Goal: Task Accomplishment & Management: Manage account settings

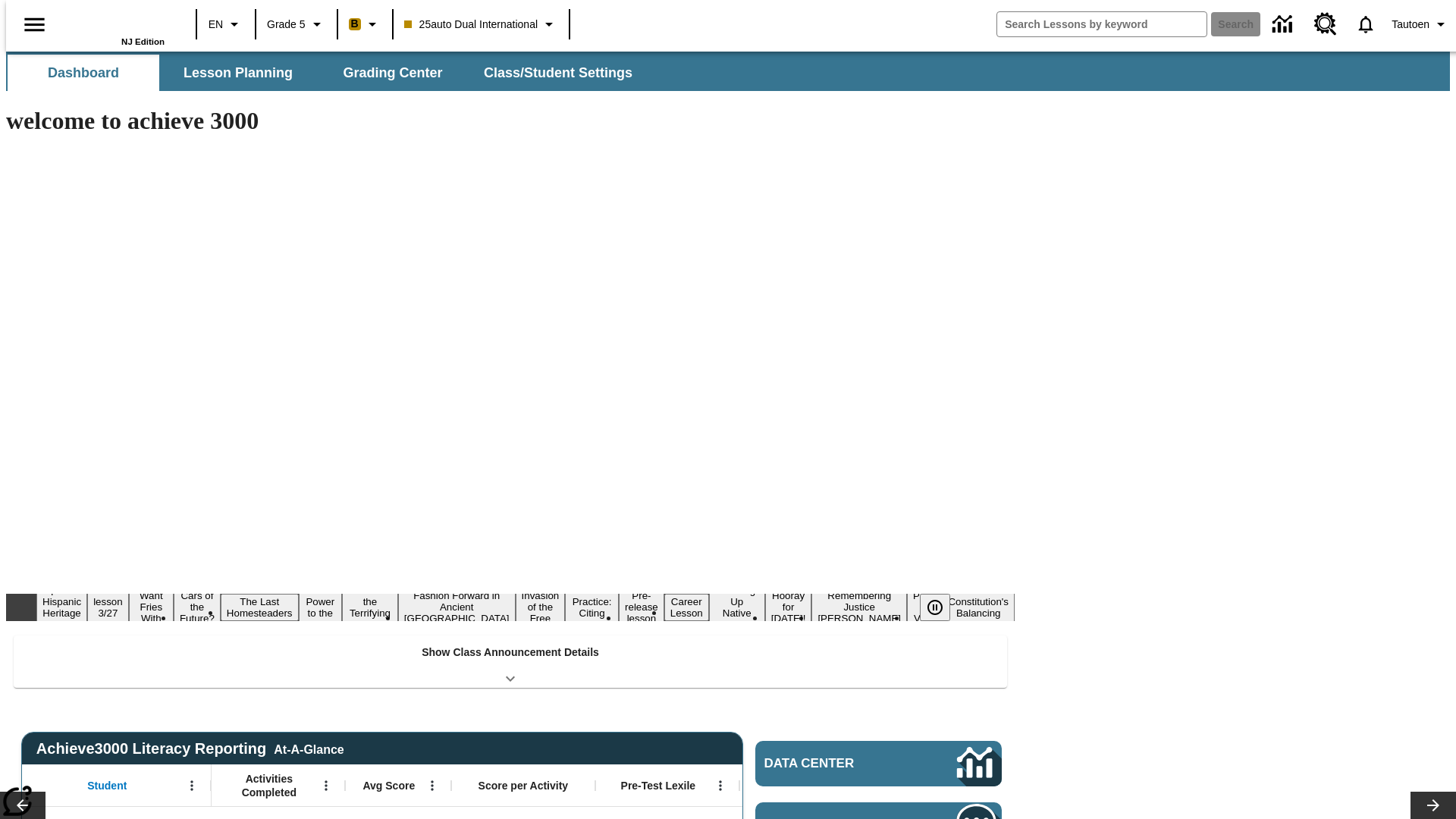
type input "-1"
click at [551, 72] on span "Class/Student Settings" at bounding box center [559, 73] width 149 height 17
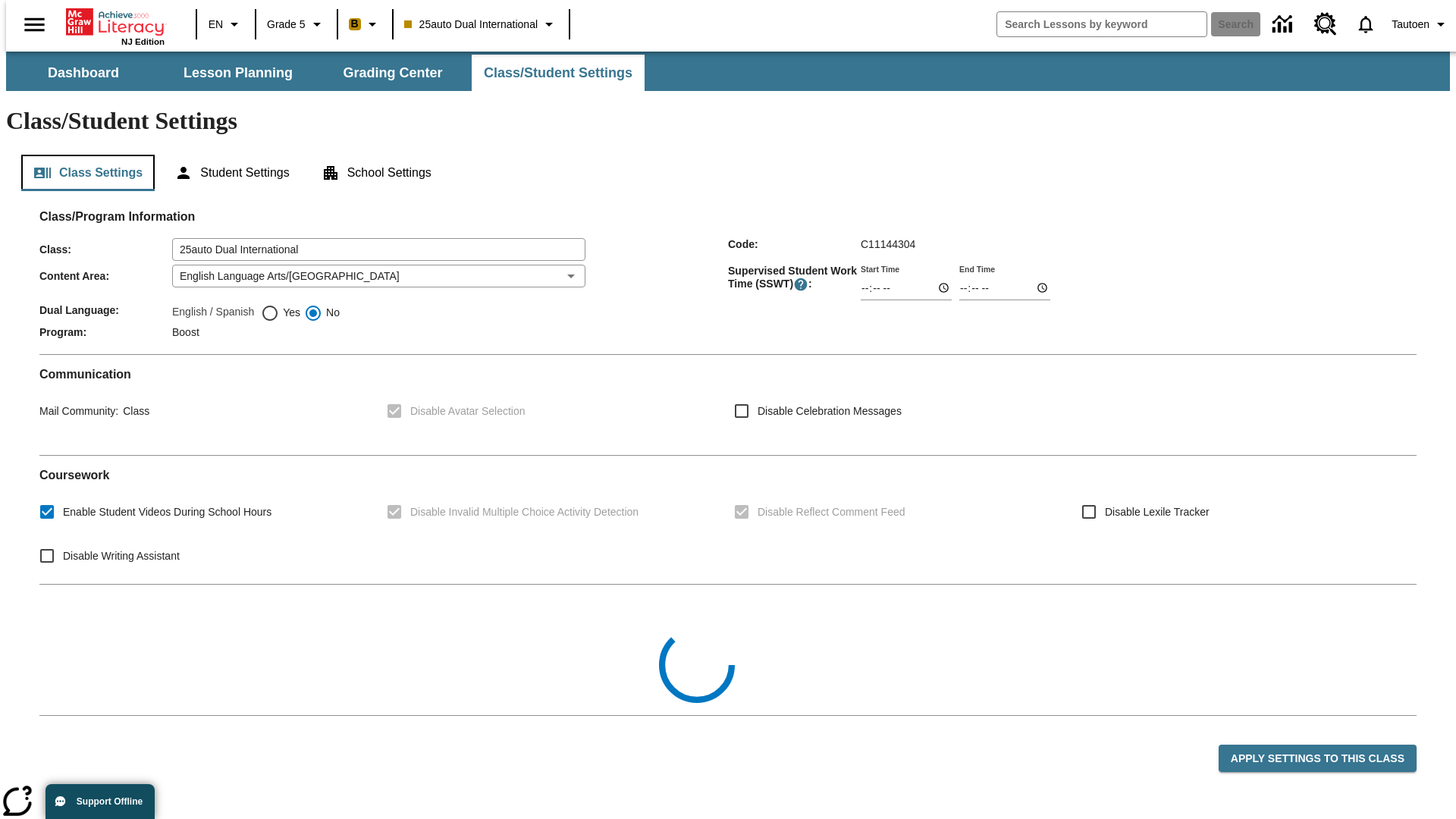
click at [82, 154] on button "Class Settings" at bounding box center [88, 172] width 133 height 36
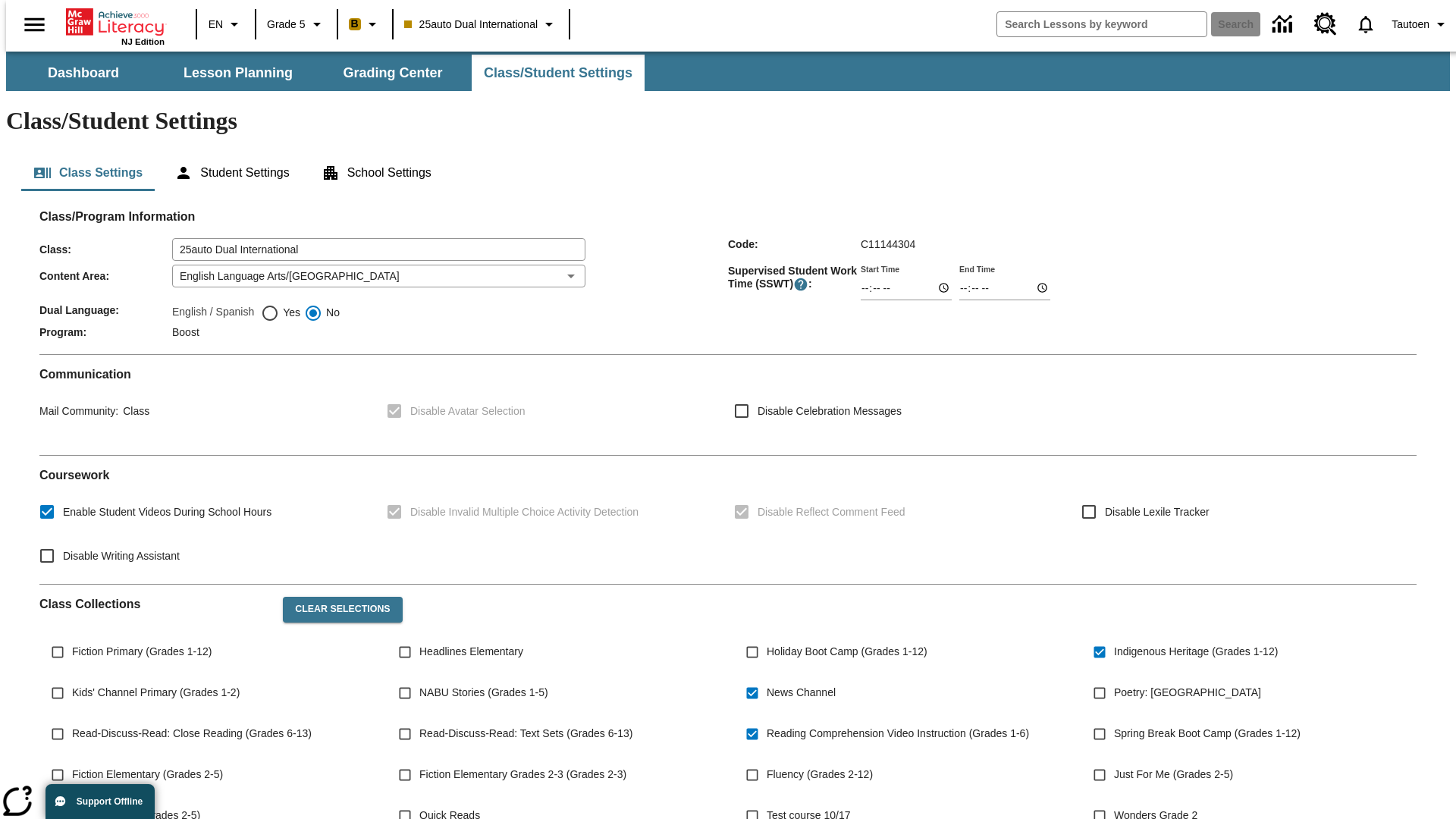
click at [281, 305] on span "Yes" at bounding box center [290, 312] width 21 height 16
click at [279, 304] on input "Yes" at bounding box center [270, 312] width 18 height 18
radio input "true"
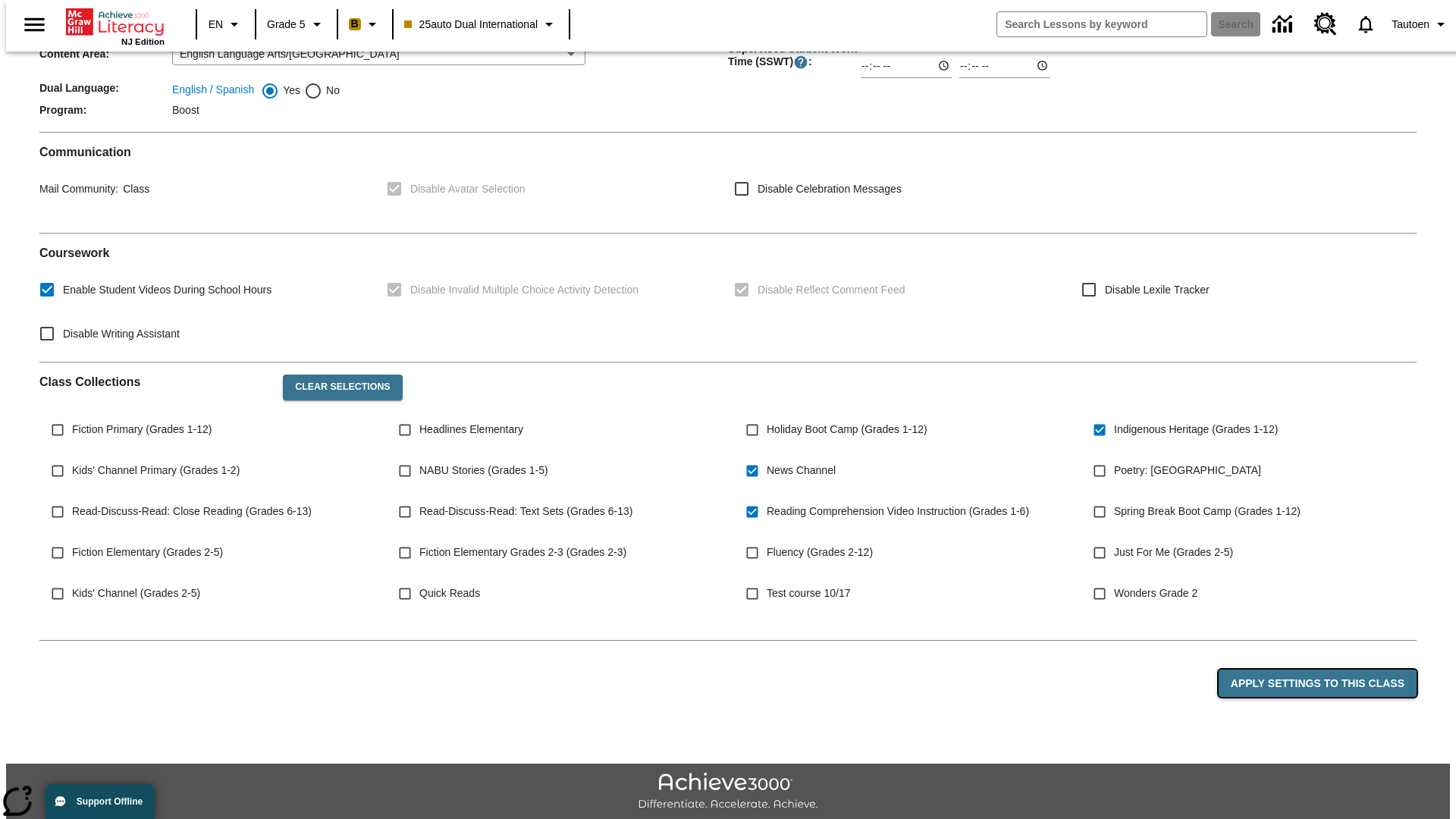
click at [1326, 669] on button "Apply Settings to this Class" at bounding box center [1318, 683] width 198 height 28
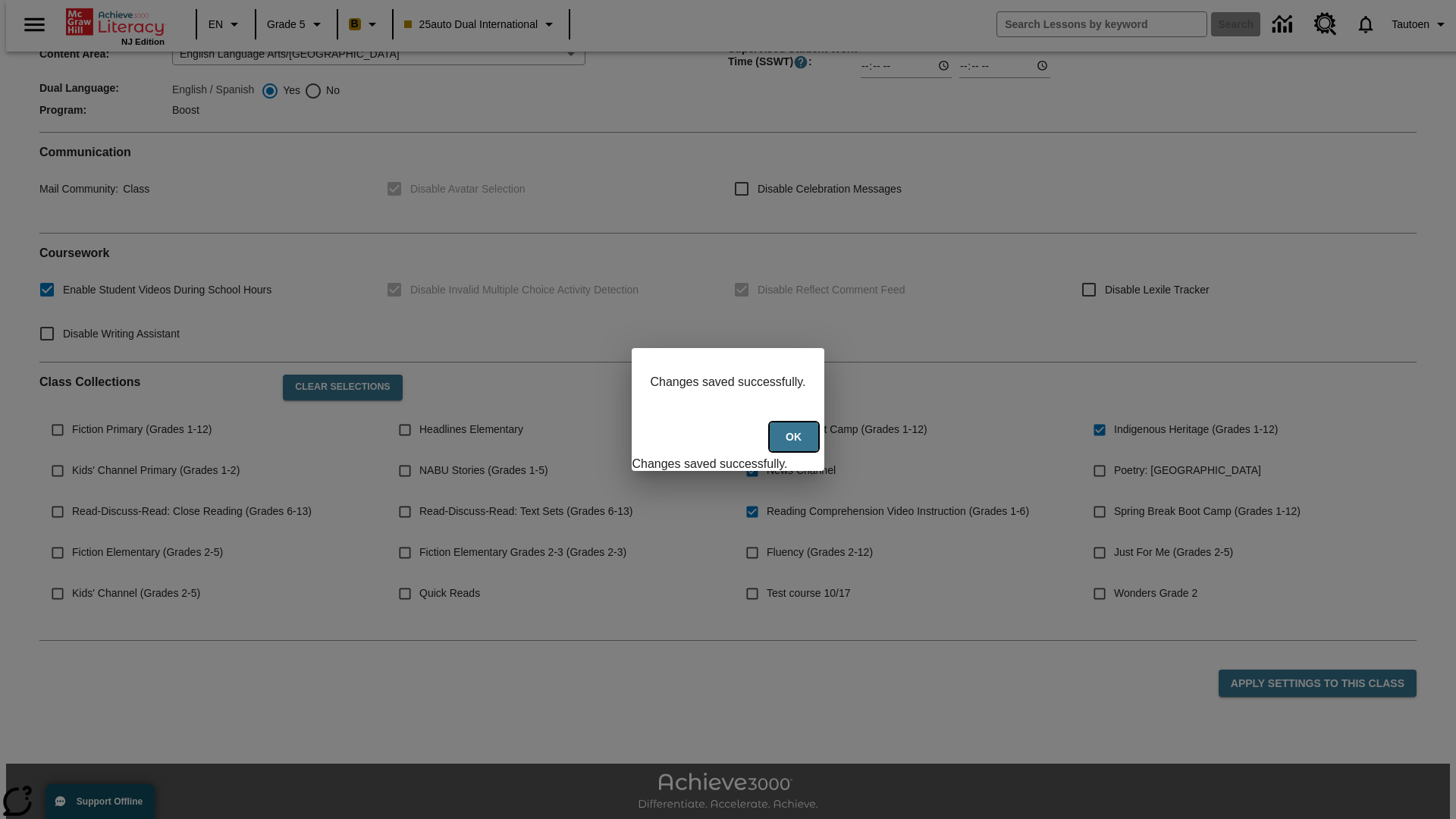
click at [796, 445] on button "Ok" at bounding box center [794, 436] width 49 height 30
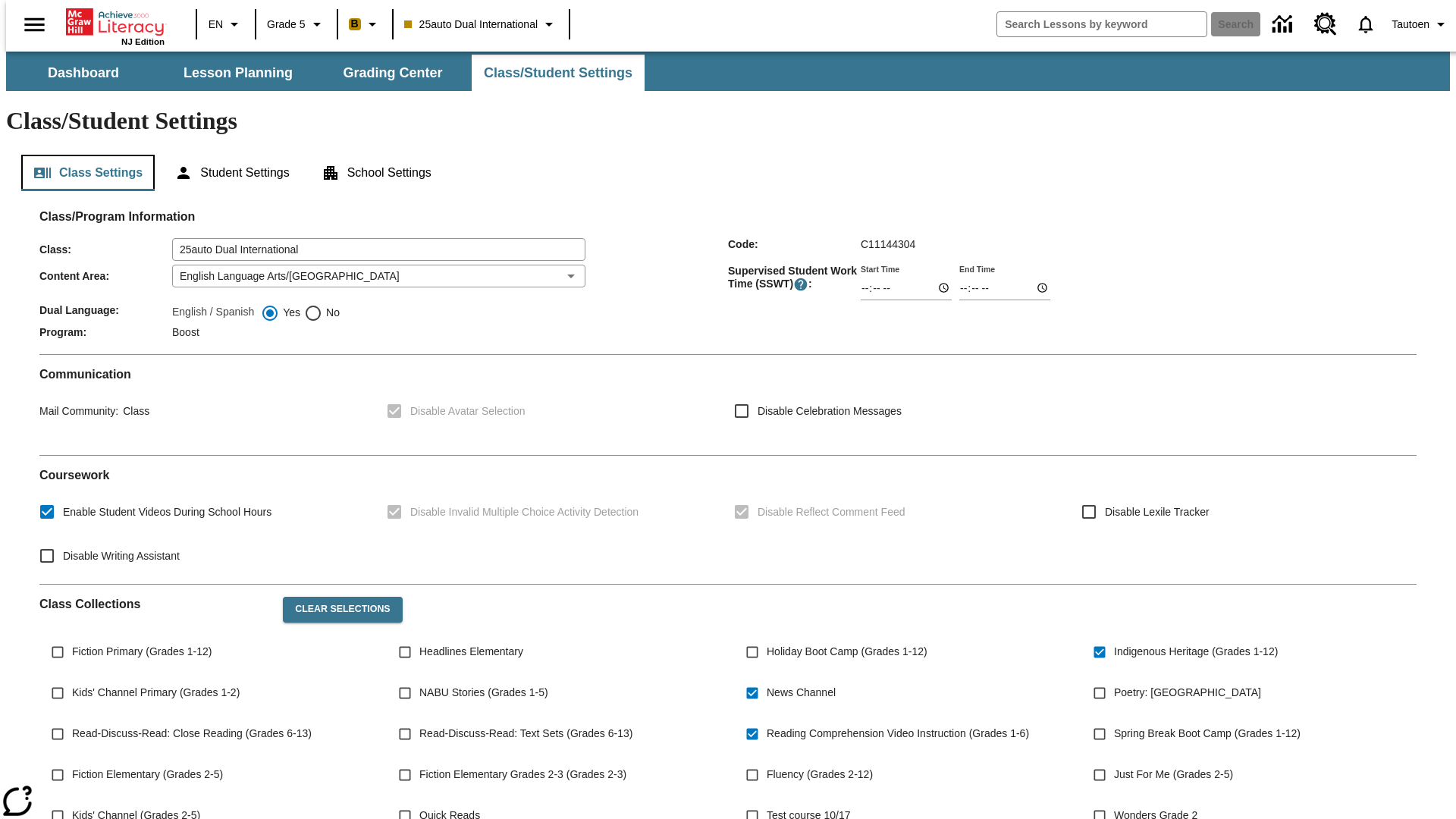
click at [82, 154] on button "Class Settings" at bounding box center [88, 172] width 133 height 36
click at [229, 154] on button "Student Settings" at bounding box center [232, 172] width 139 height 36
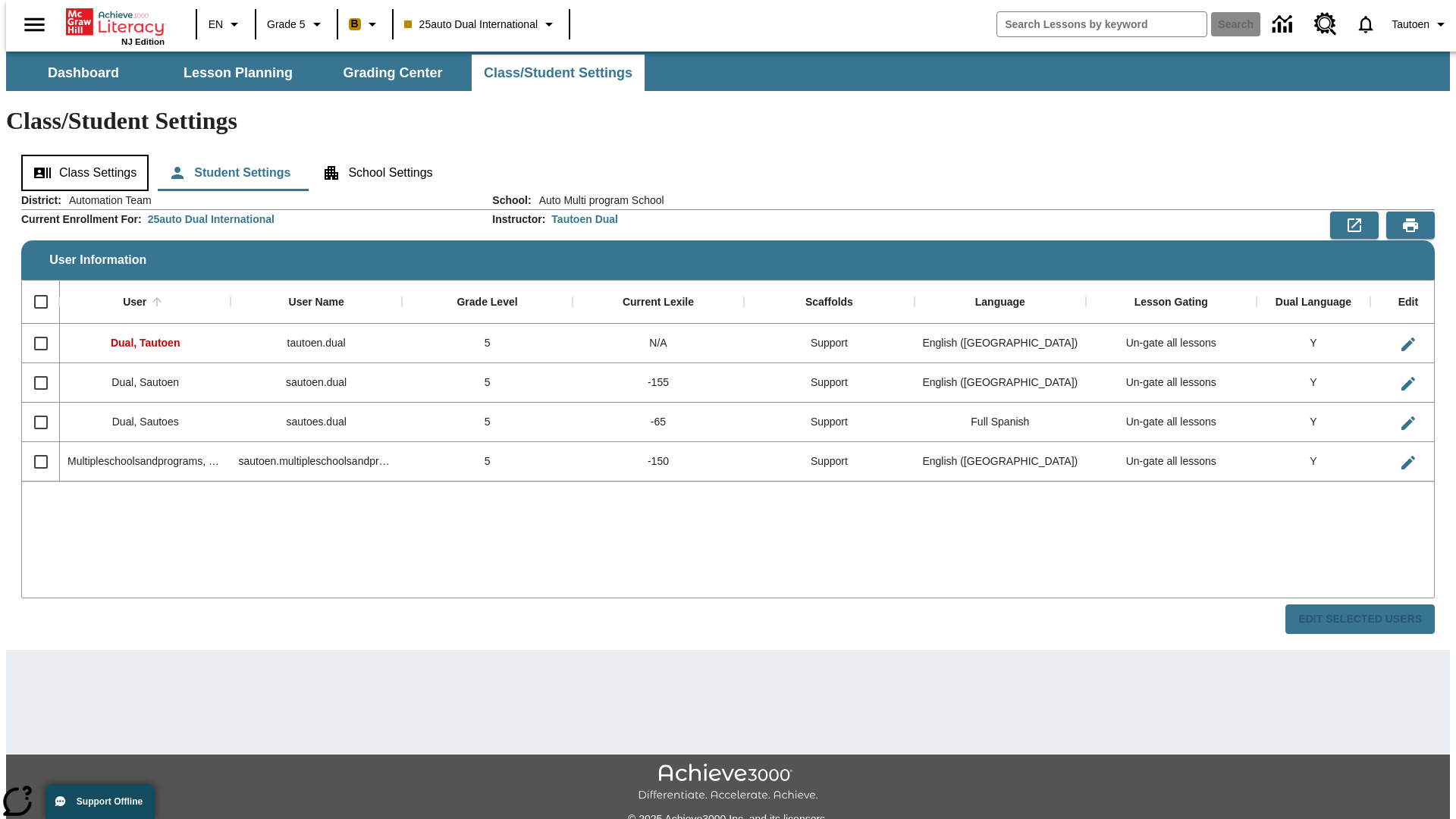
click at [80, 154] on button "Class Settings" at bounding box center [85, 172] width 128 height 36
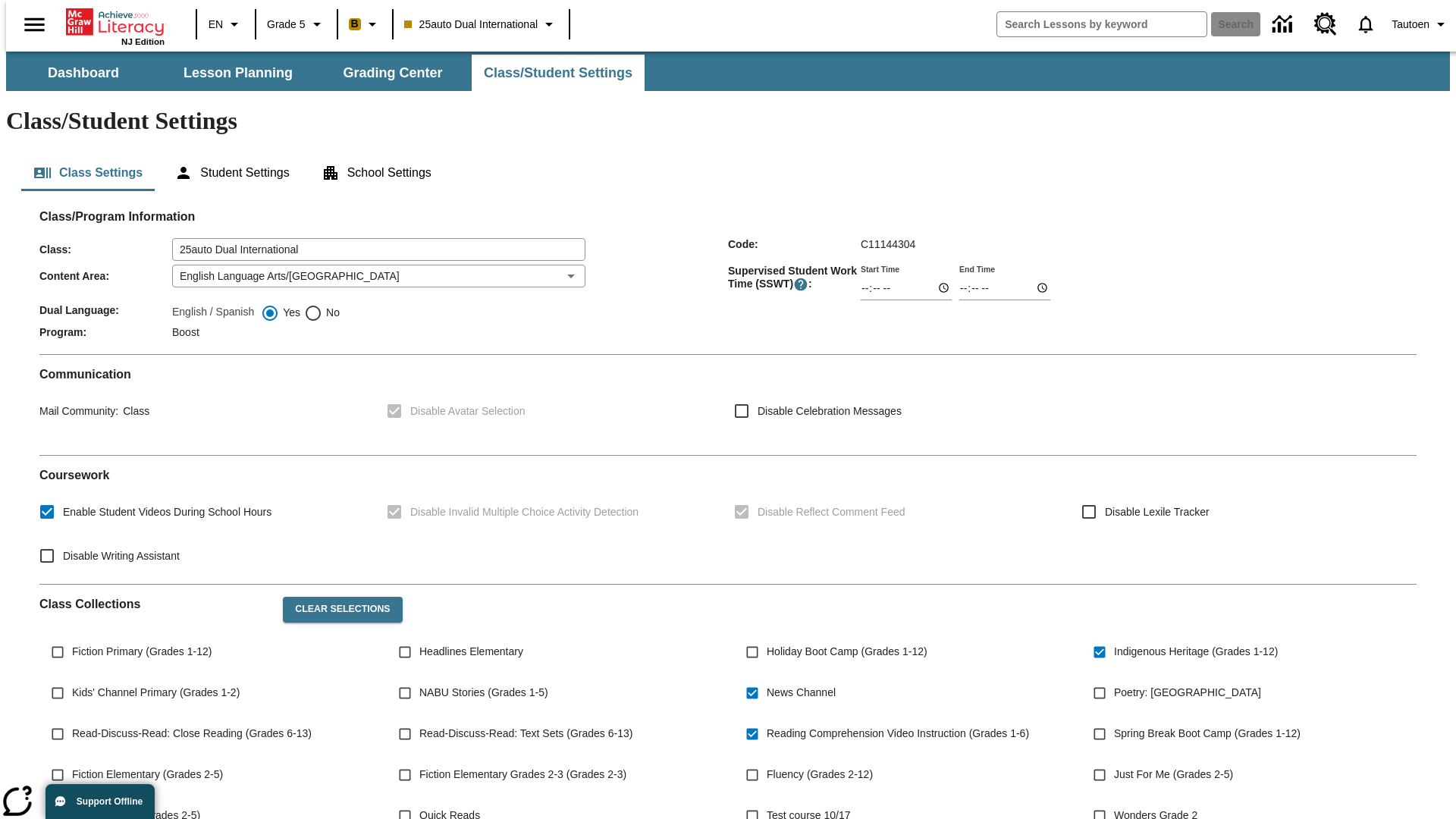
click at [322, 305] on span "No" at bounding box center [331, 312] width 17 height 16
click at [322, 304] on input "No" at bounding box center [313, 312] width 18 height 18
radio input "true"
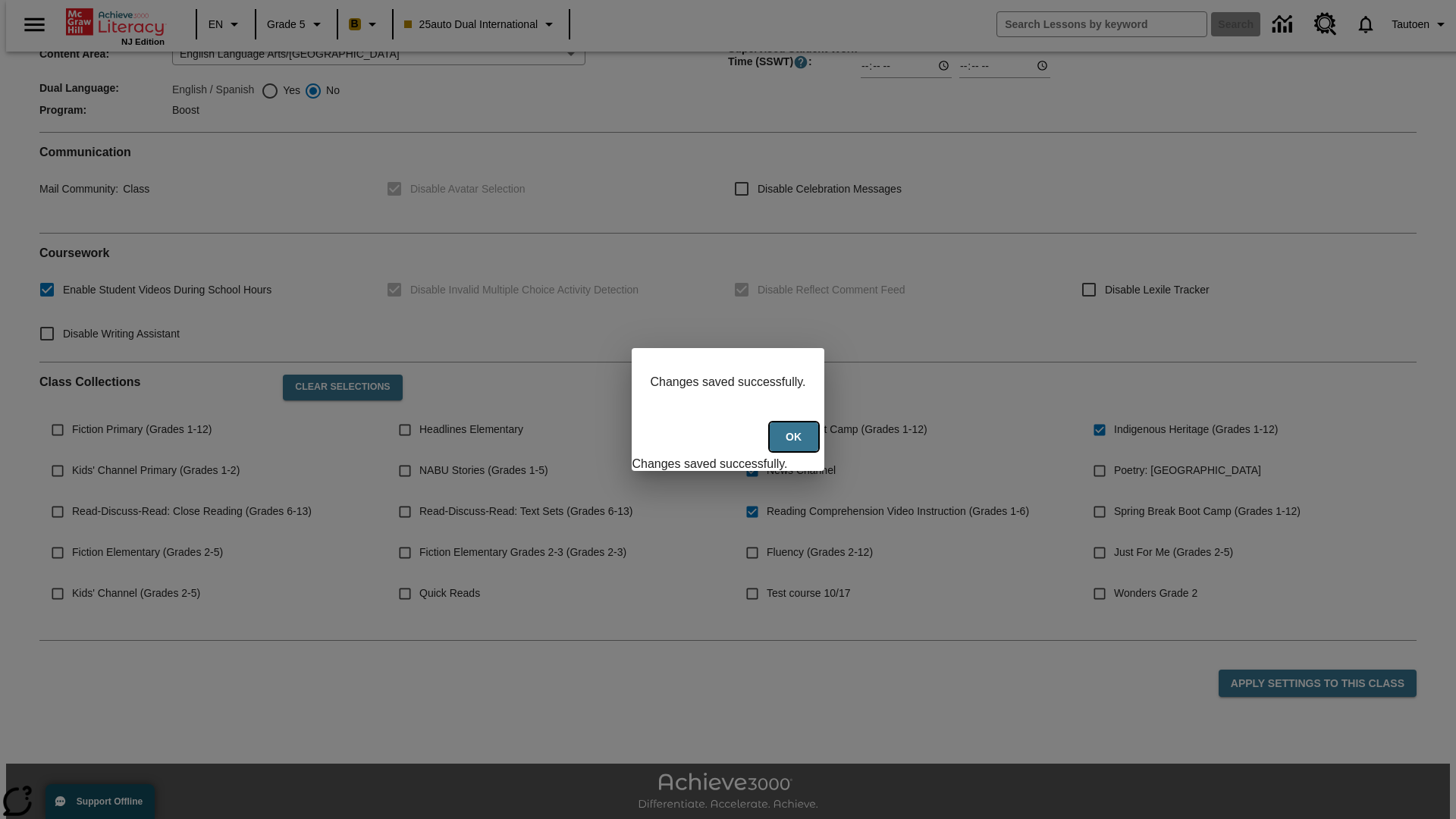
click at [796, 445] on button "Ok" at bounding box center [794, 436] width 49 height 30
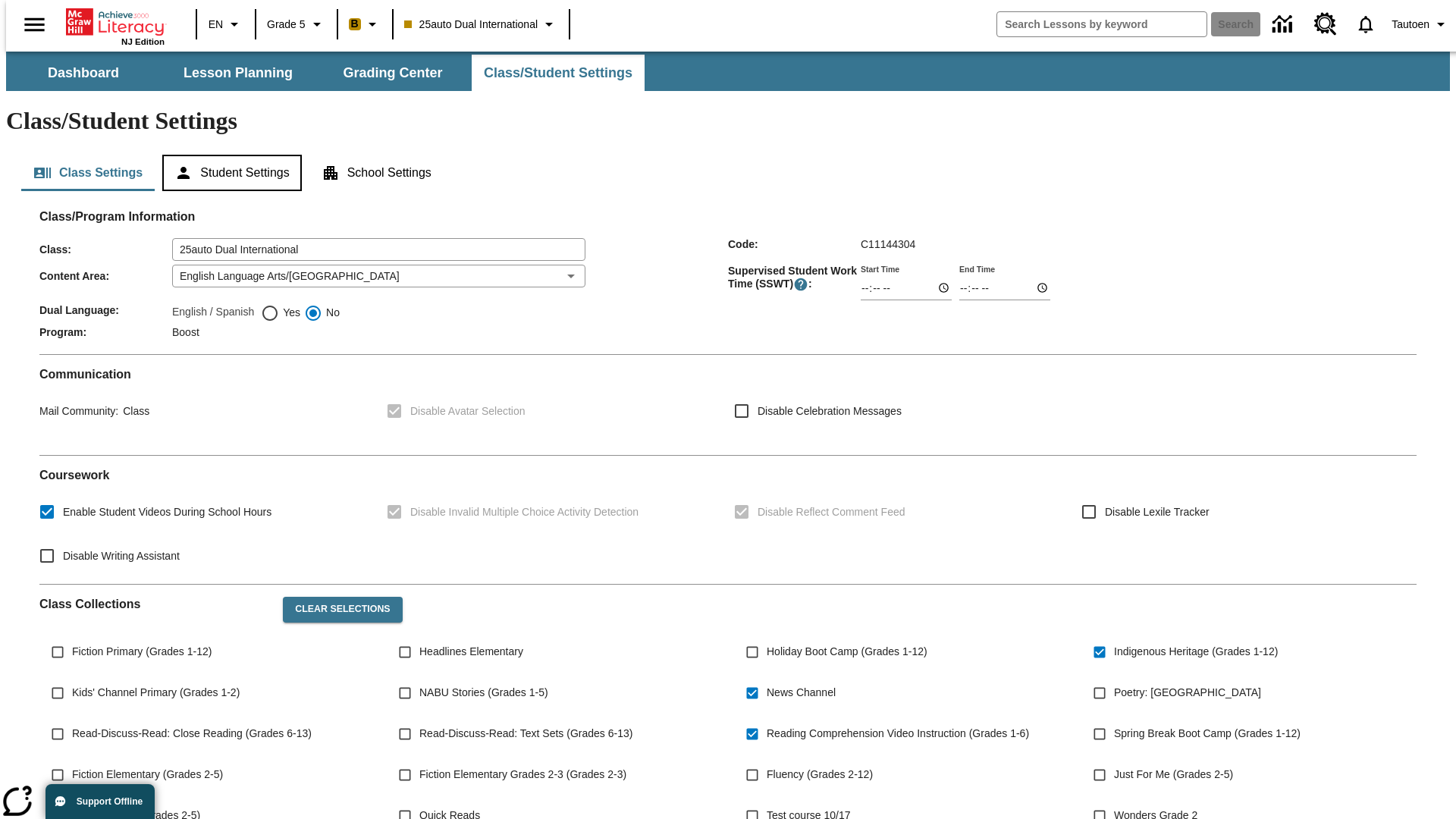
click at [229, 154] on button "Student Settings" at bounding box center [232, 172] width 139 height 36
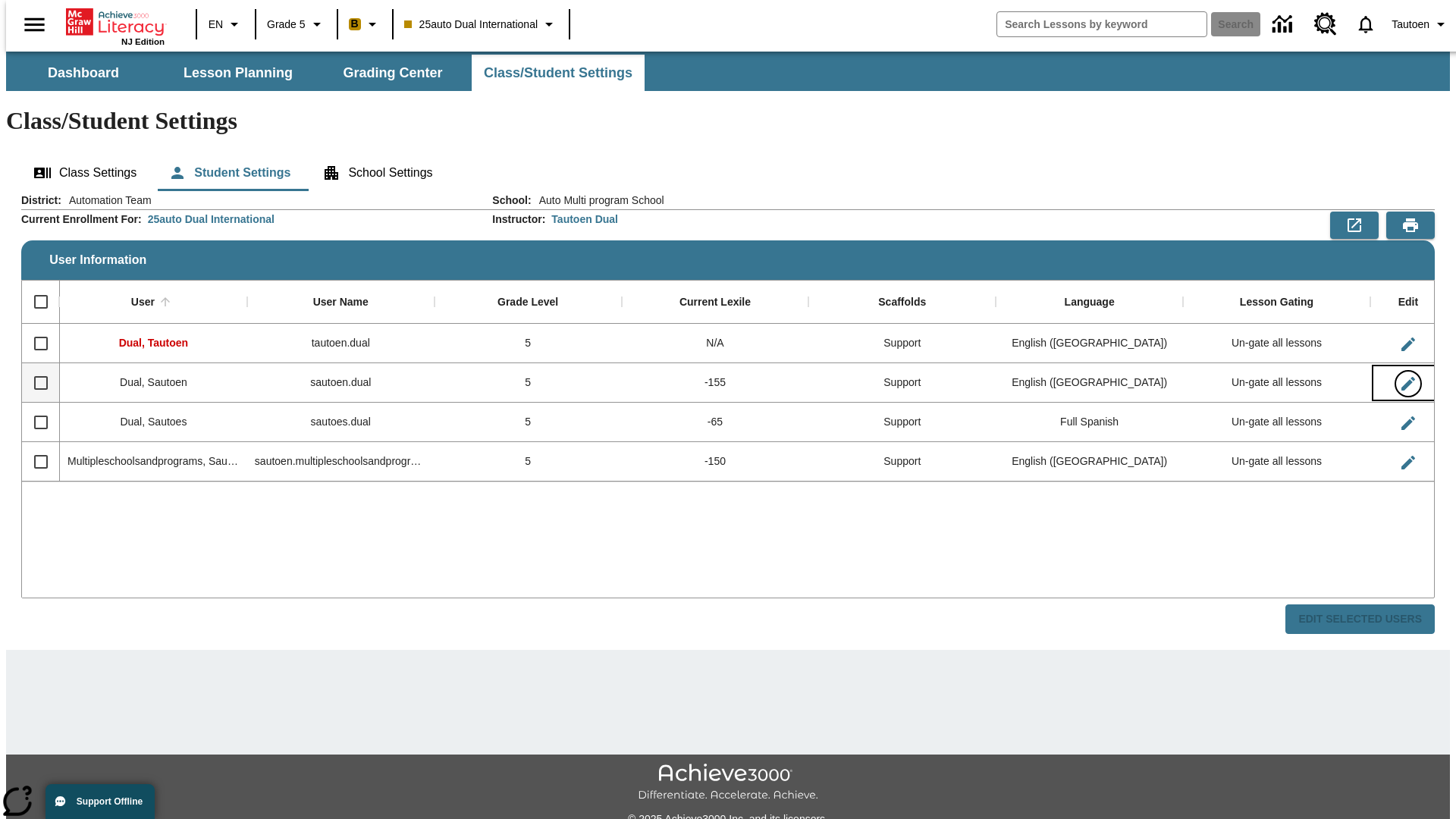
click at [1402, 377] on icon "Edit User" at bounding box center [1408, 384] width 13 height 13
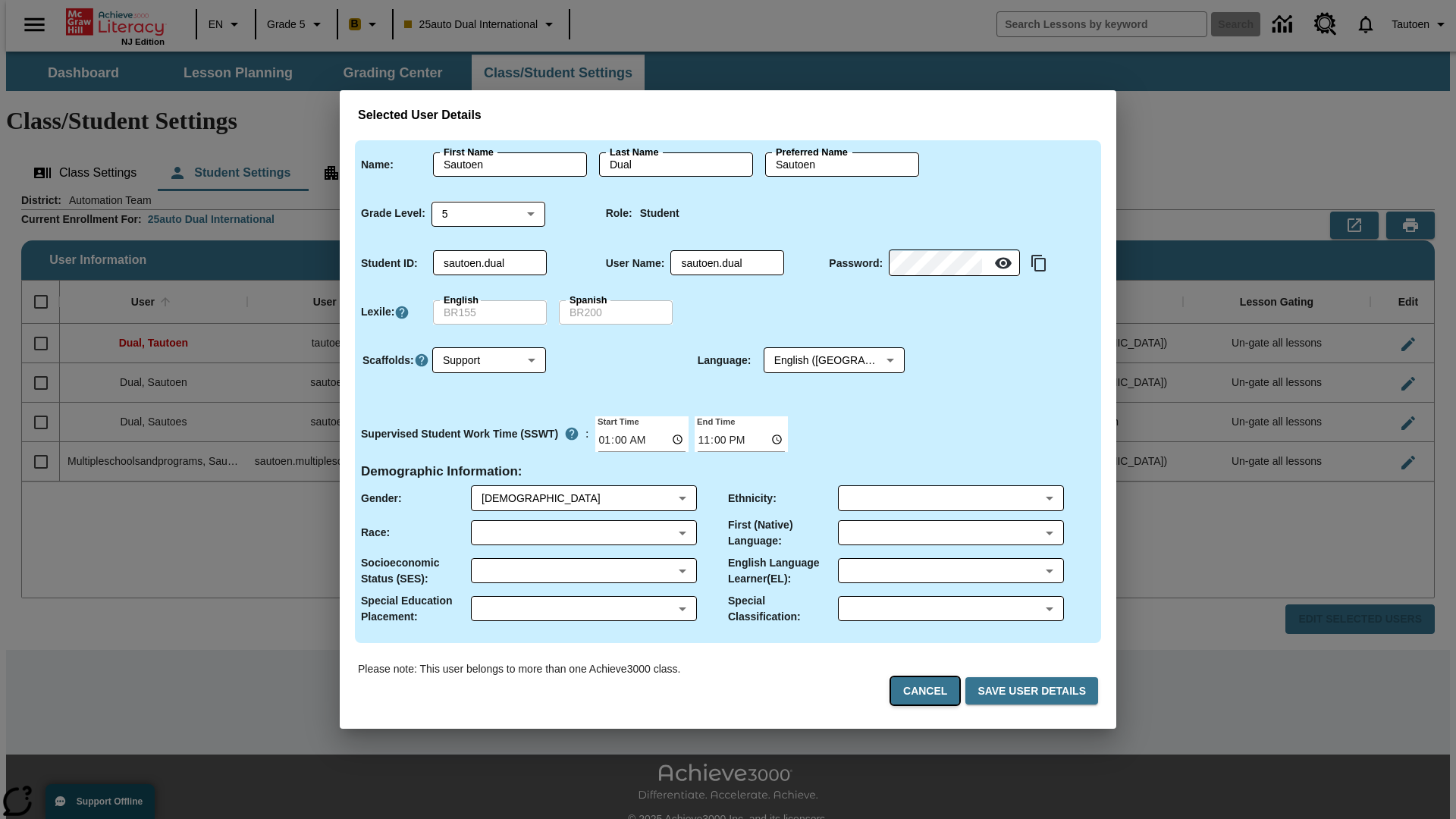
click at [932, 690] on button "Cancel" at bounding box center [925, 690] width 69 height 28
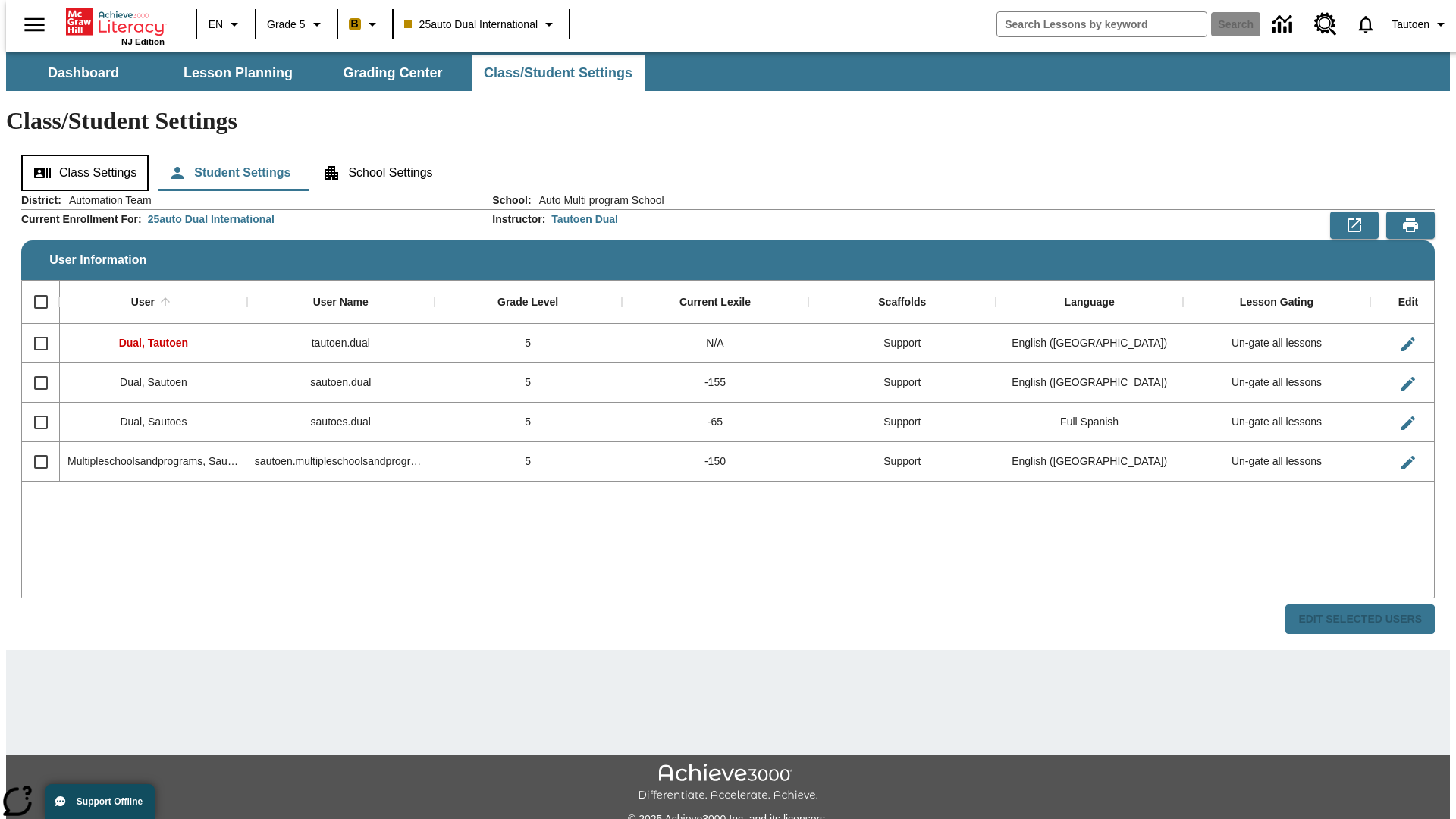
click at [80, 154] on button "Class Settings" at bounding box center [85, 172] width 128 height 36
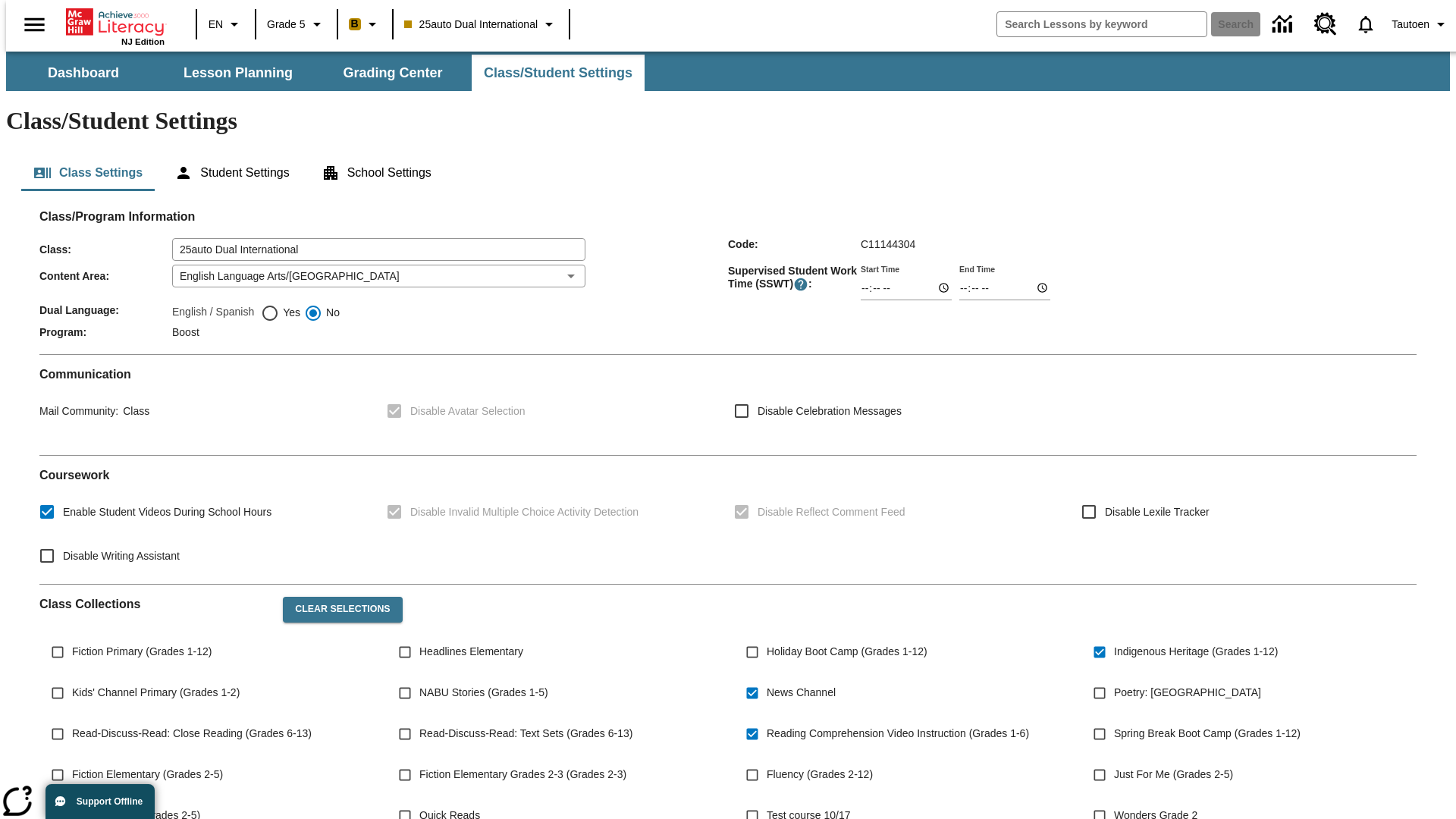
click at [281, 305] on span "Yes" at bounding box center [290, 312] width 21 height 16
click at [279, 304] on input "Yes" at bounding box center [270, 312] width 18 height 18
radio input "true"
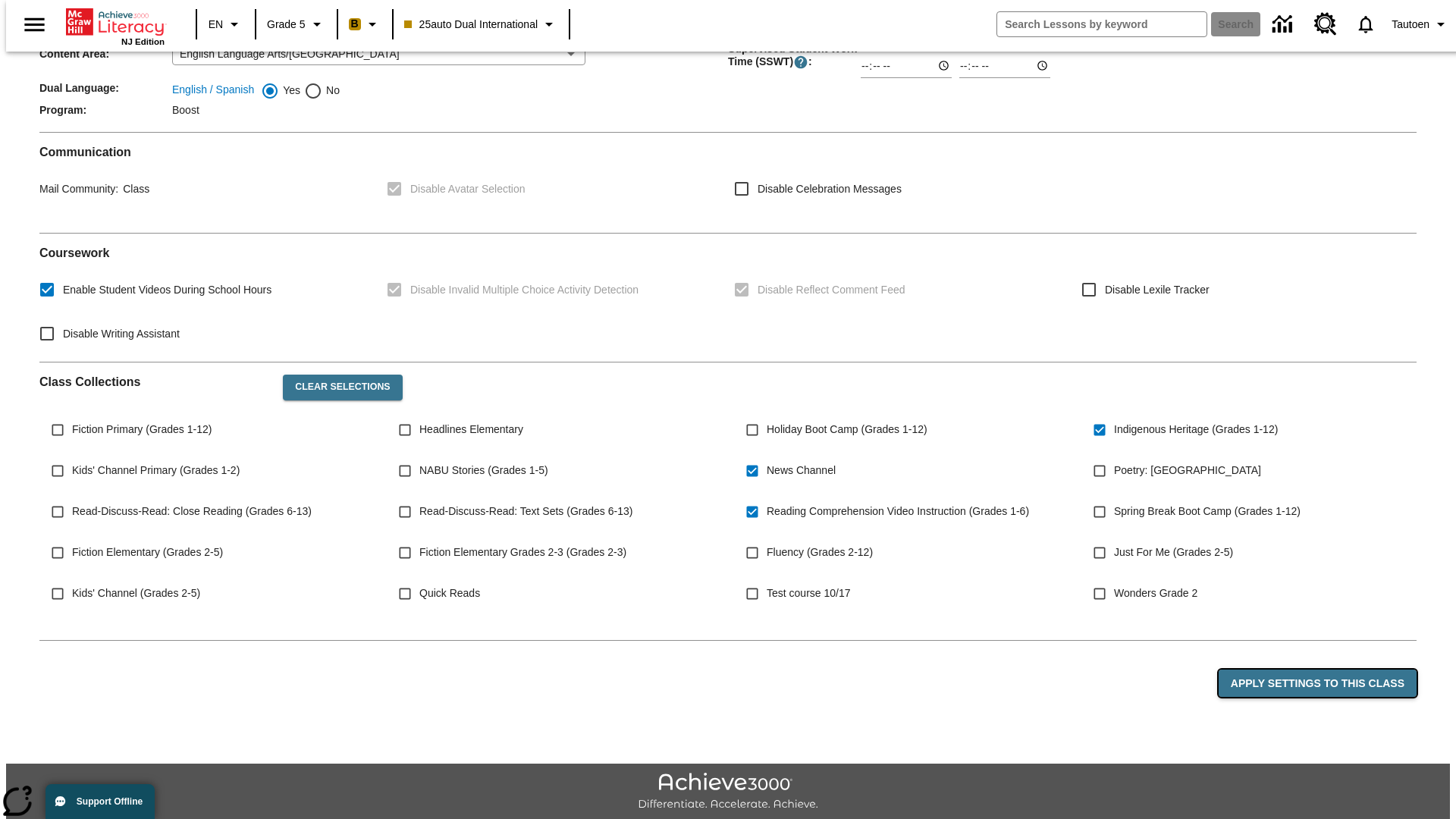
click at [1326, 669] on button "Apply Settings to this Class" at bounding box center [1318, 683] width 198 height 28
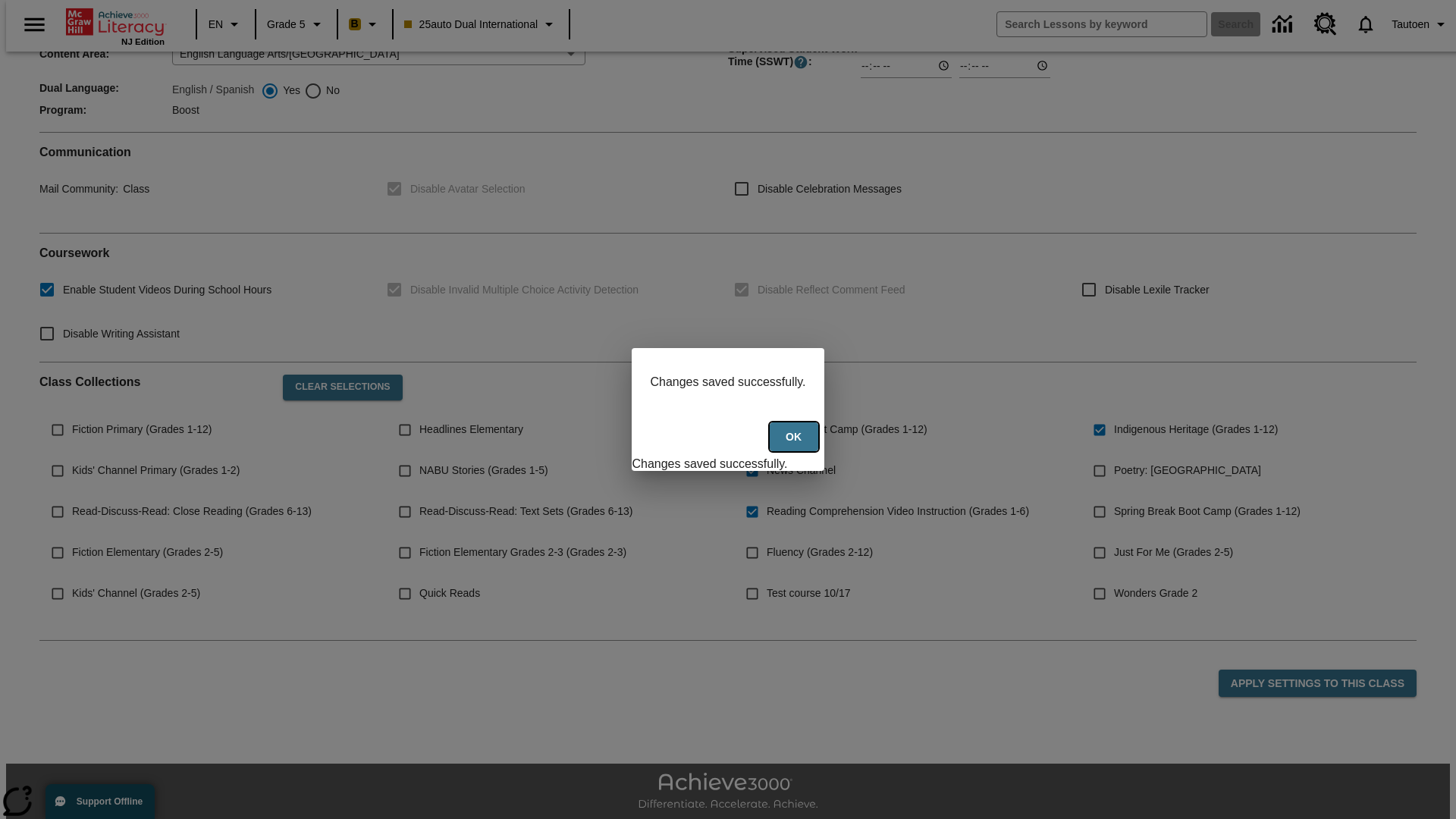
click at [796, 445] on button "Ok" at bounding box center [794, 436] width 49 height 30
